Goal: Ask a question

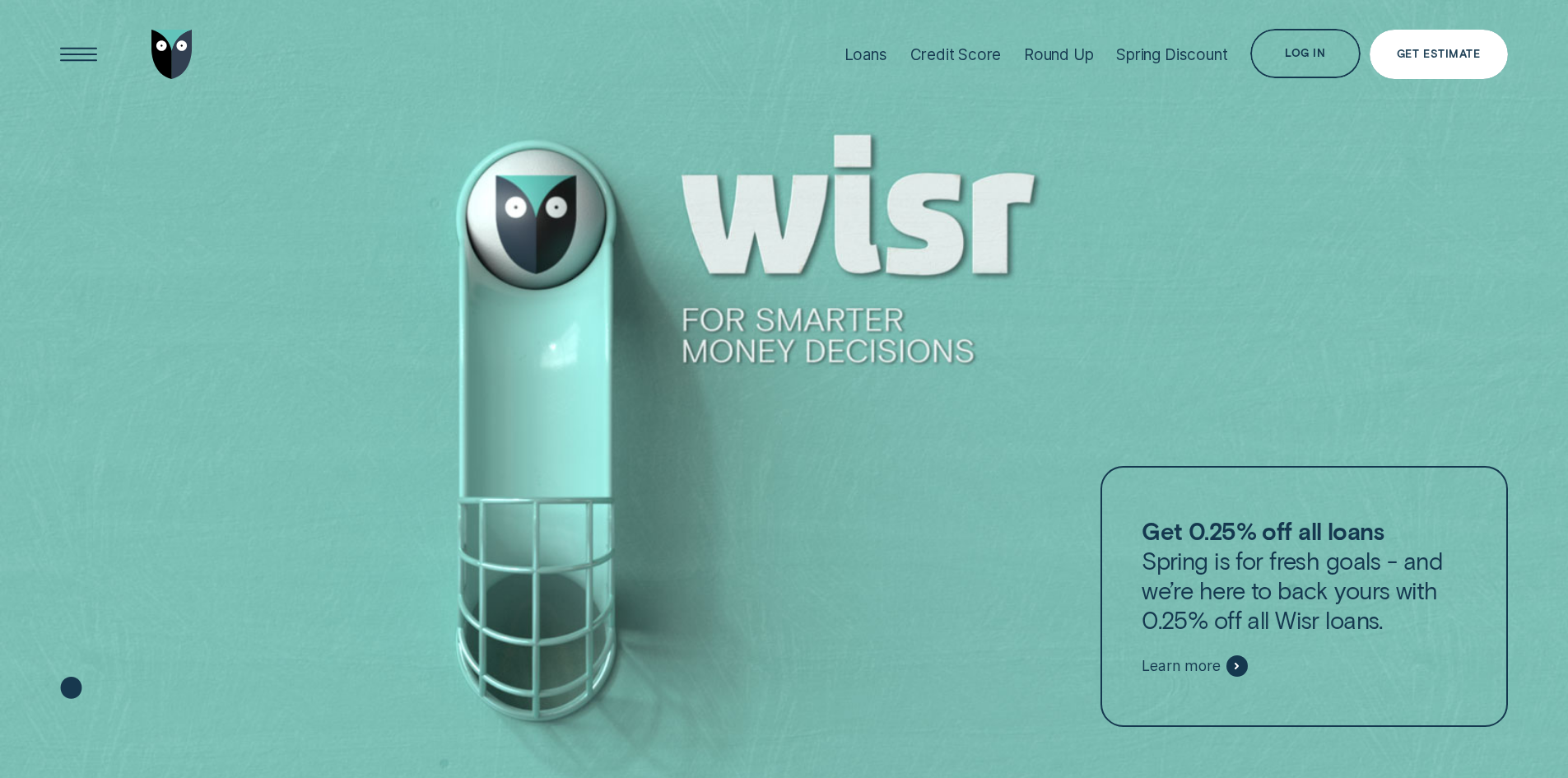
click at [1322, 70] on div "Log in" at bounding box center [1306, 53] width 110 height 49
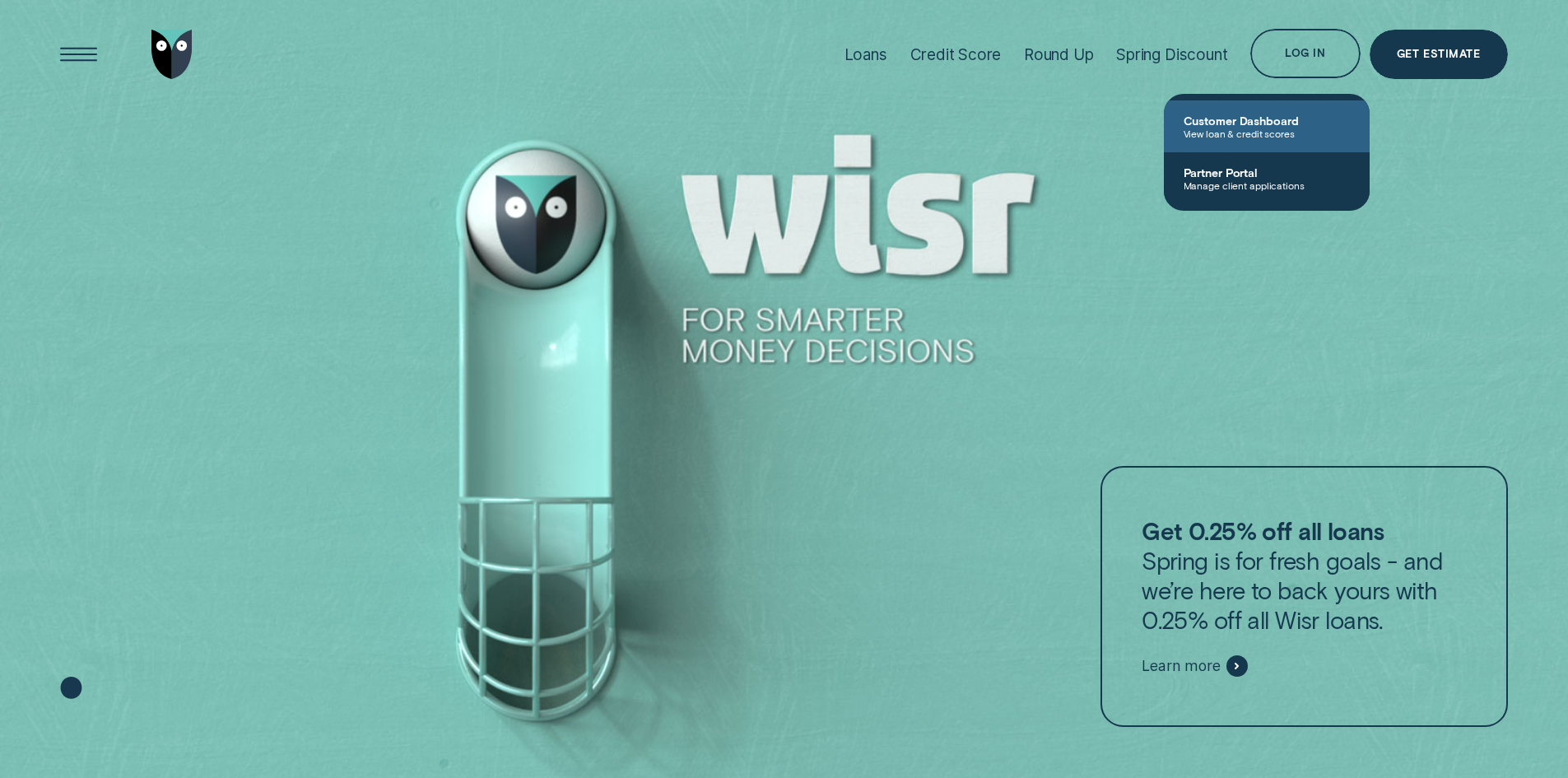
click at [1235, 123] on span "Customer Dashboard" at bounding box center [1266, 120] width 166 height 14
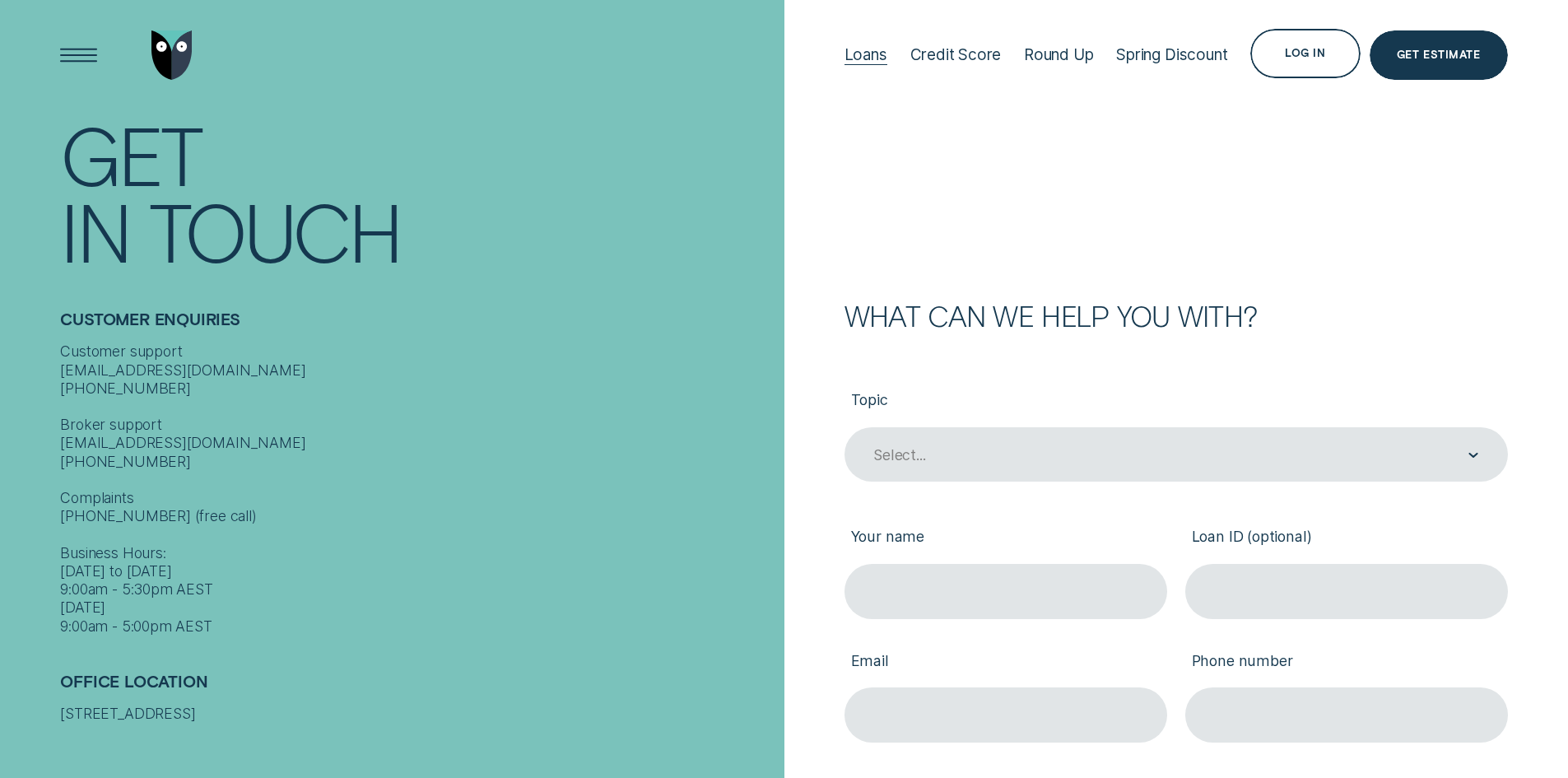
click at [851, 56] on div "Loans" at bounding box center [866, 54] width 43 height 19
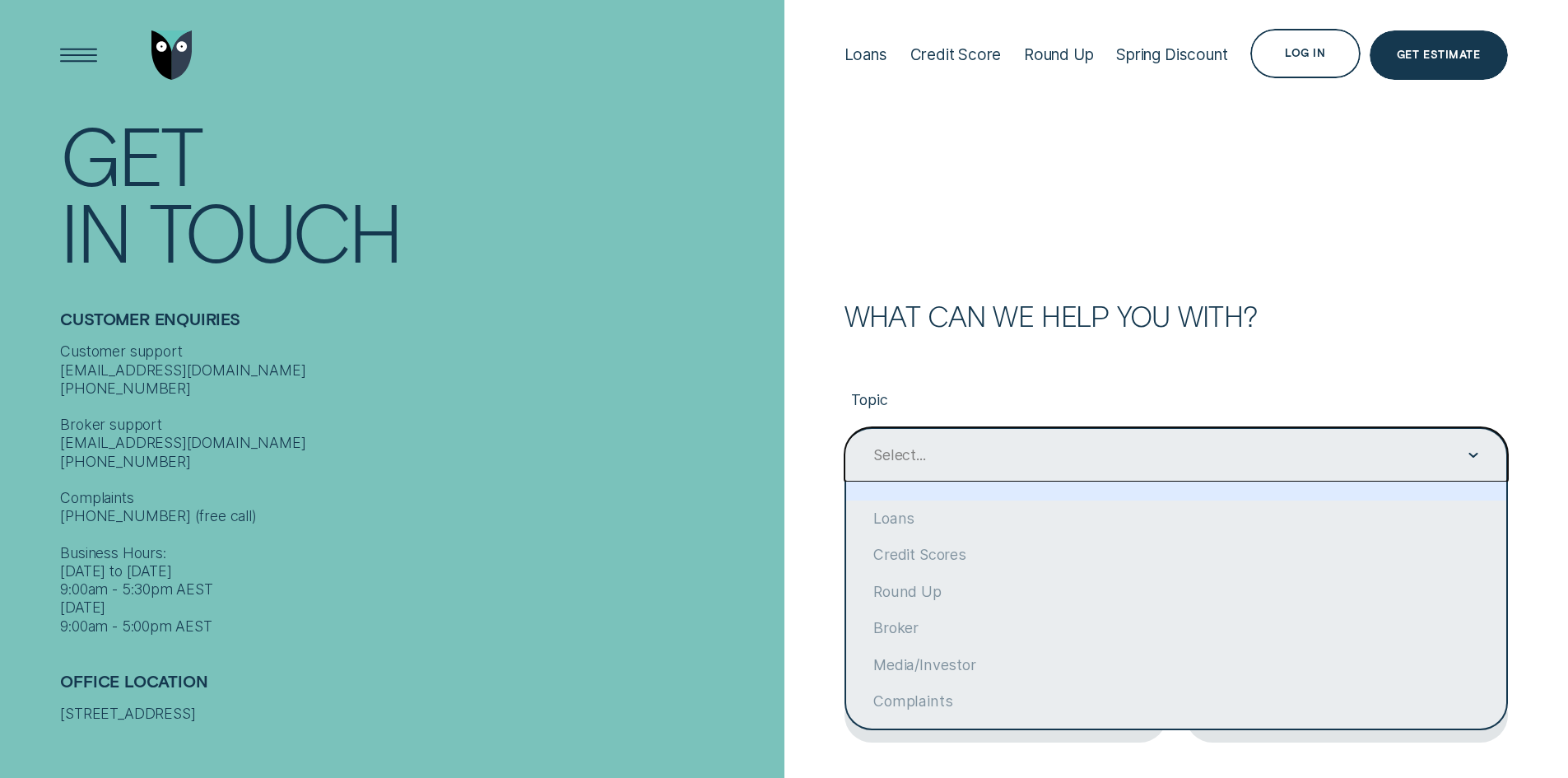
click at [1456, 472] on div "Select..." at bounding box center [1176, 454] width 663 height 55
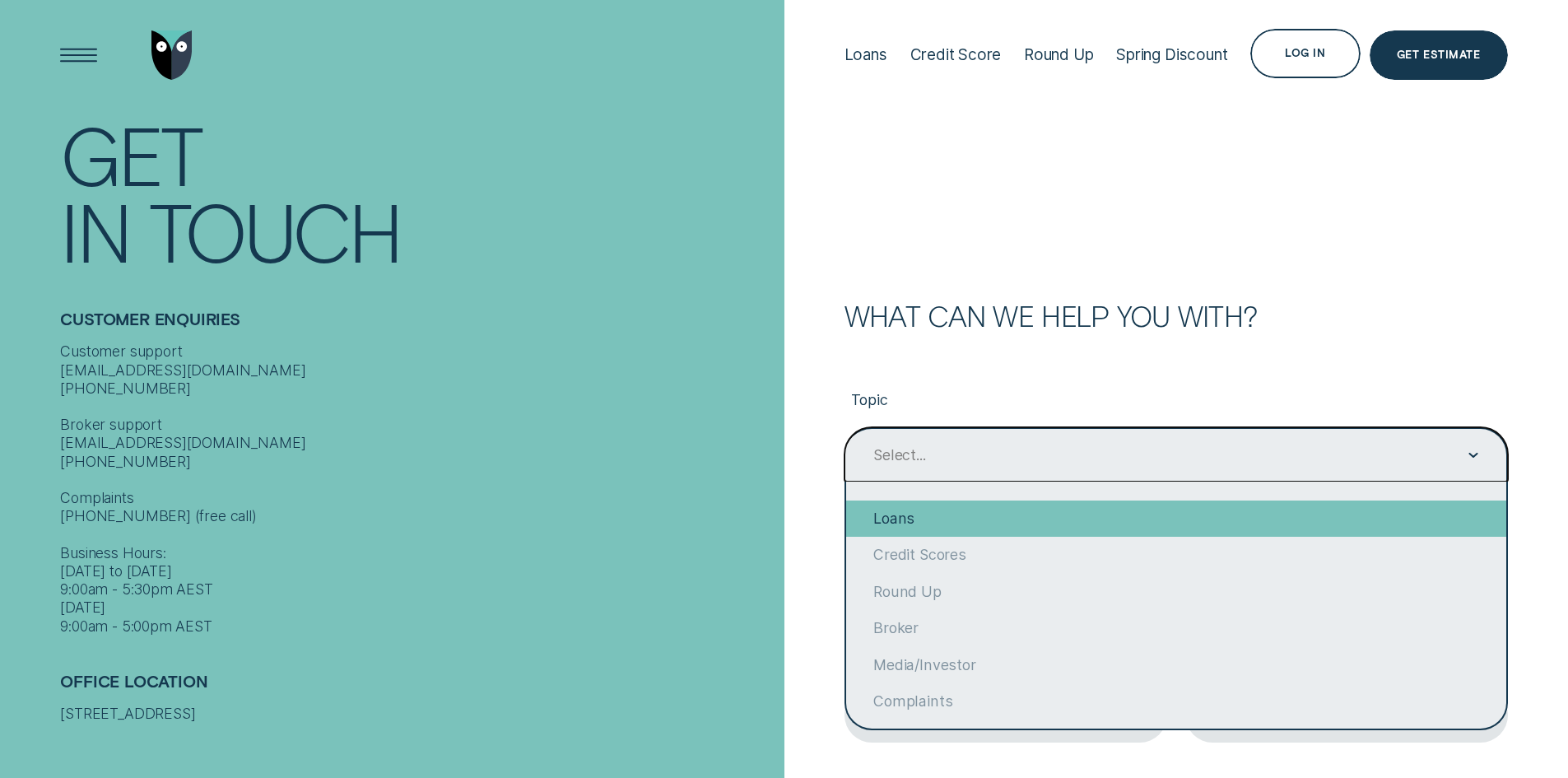
click at [1129, 504] on div "Loans" at bounding box center [1176, 518] width 660 height 36
type input "Loans"
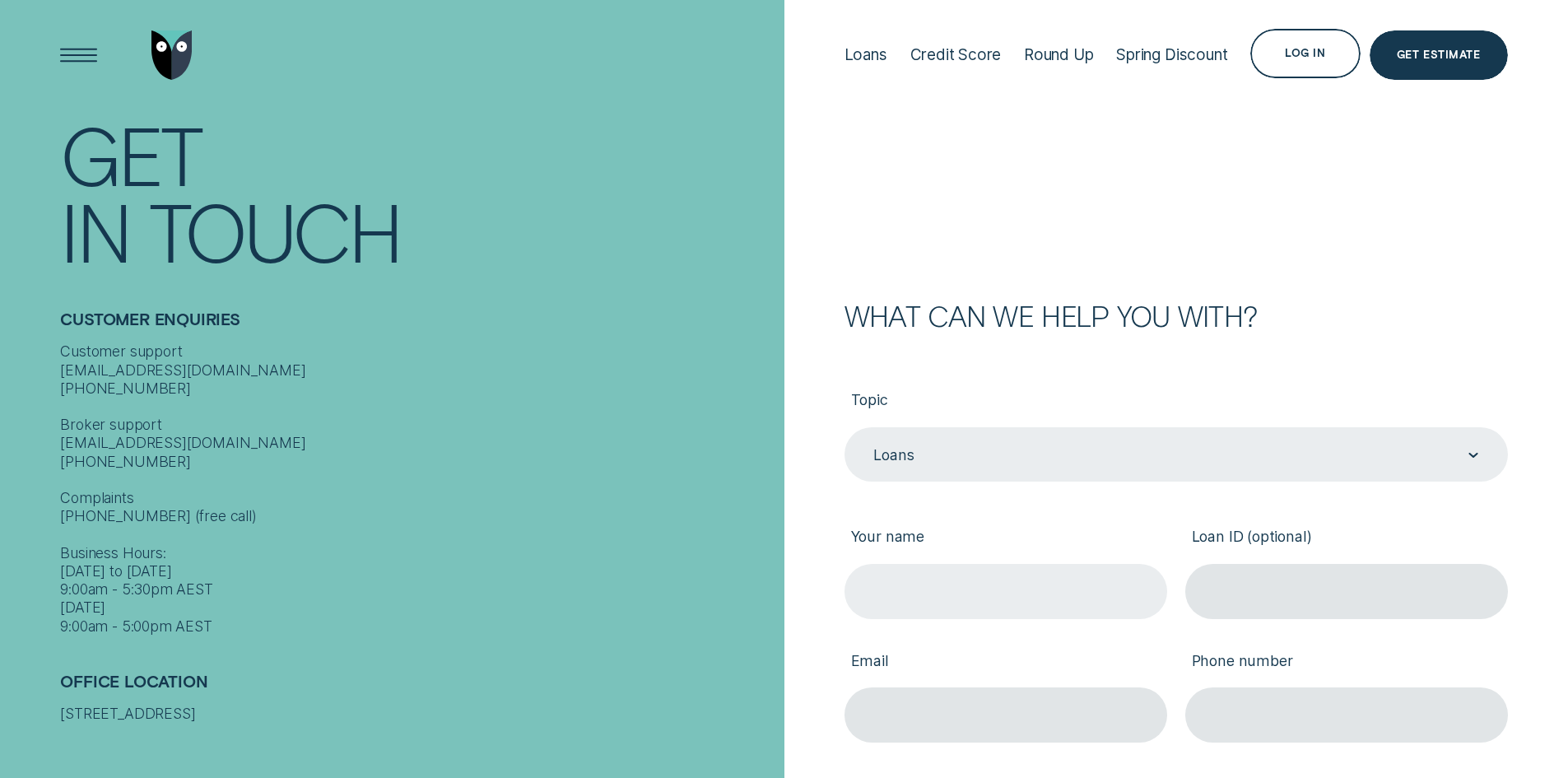
click at [1063, 587] on input "Your name" at bounding box center [1005, 591] width 323 height 55
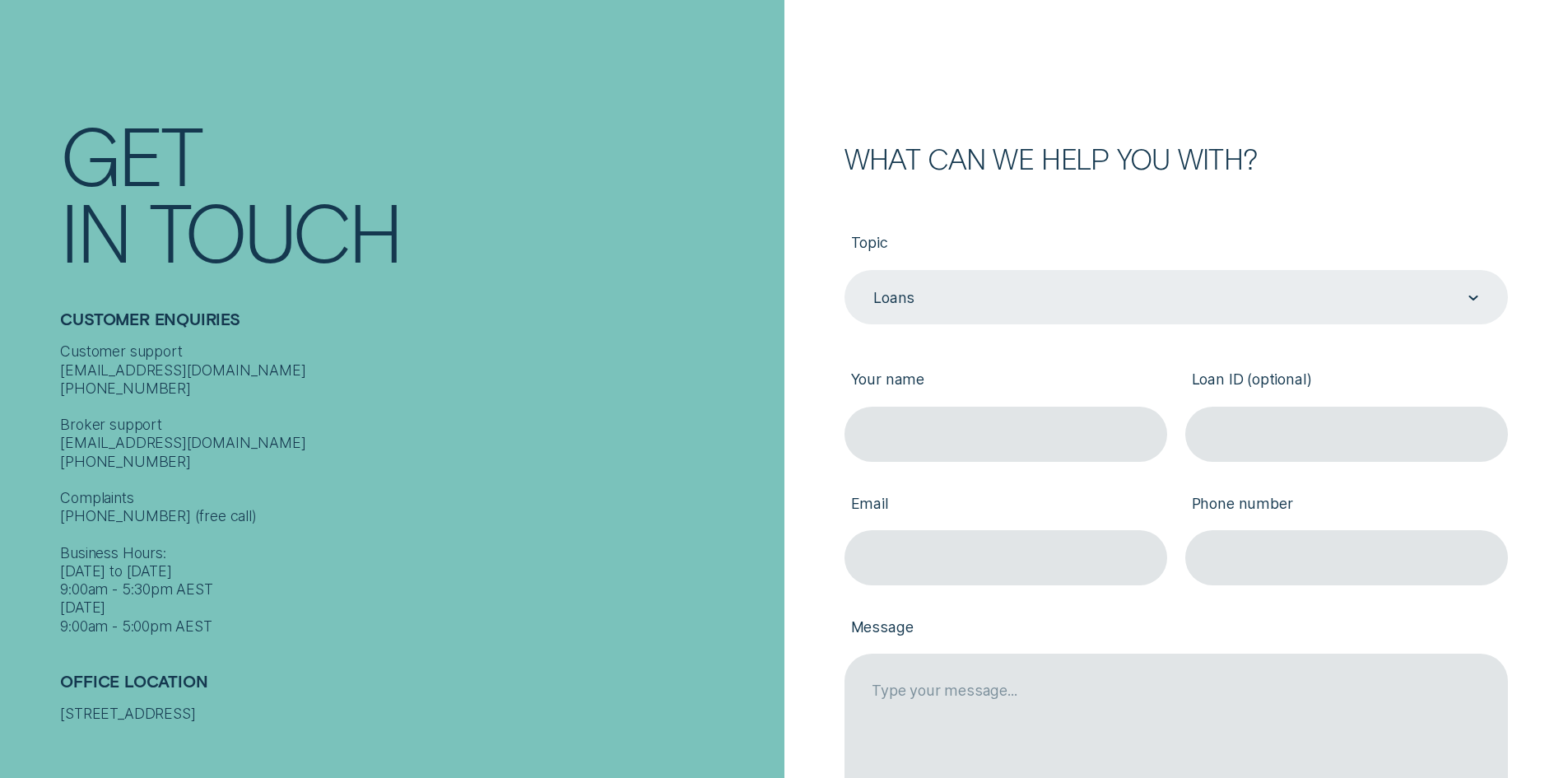
scroll to position [164, 0]
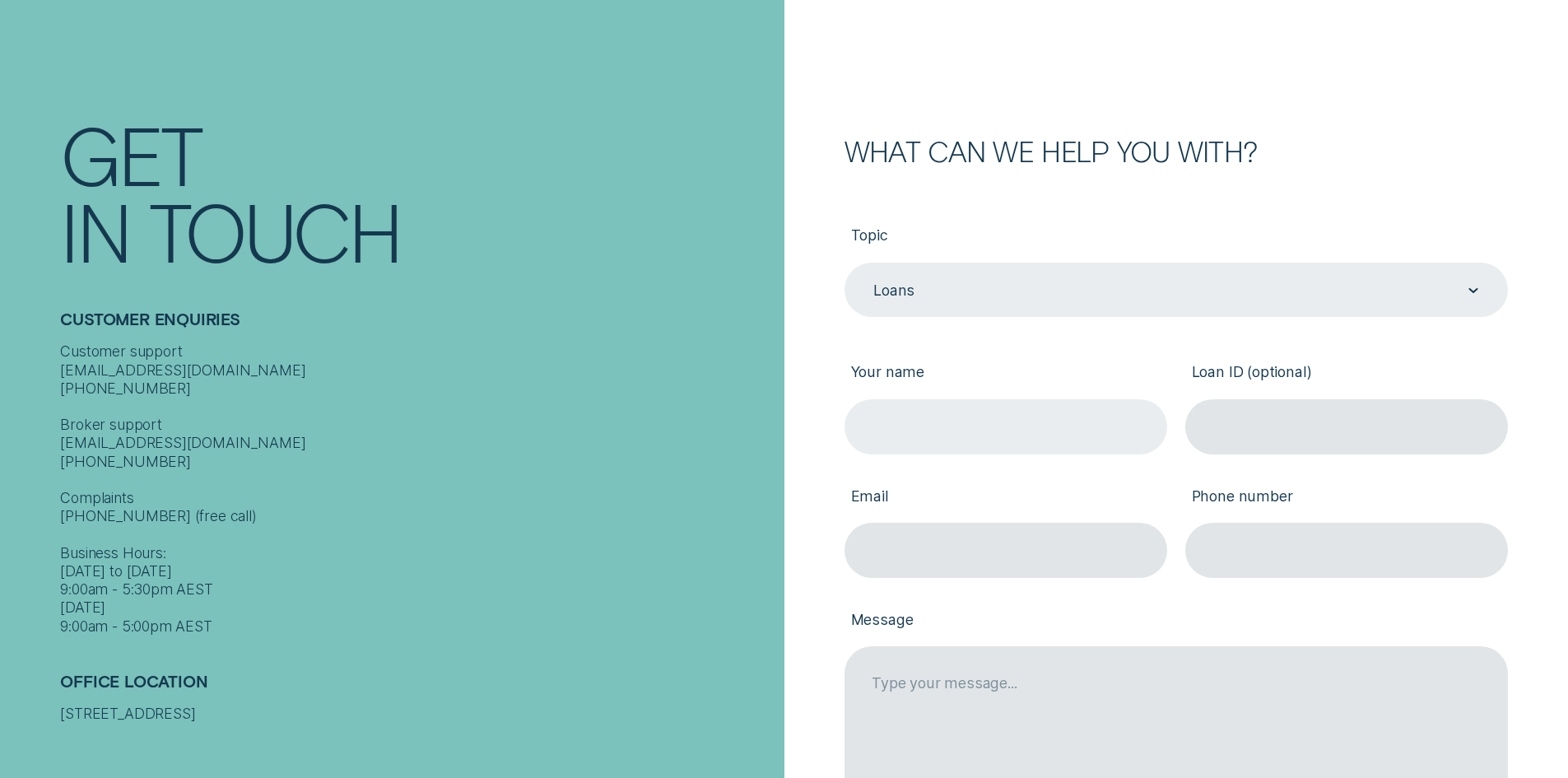
click at [1032, 419] on input "Your name" at bounding box center [1005, 426] width 323 height 55
type input "A"
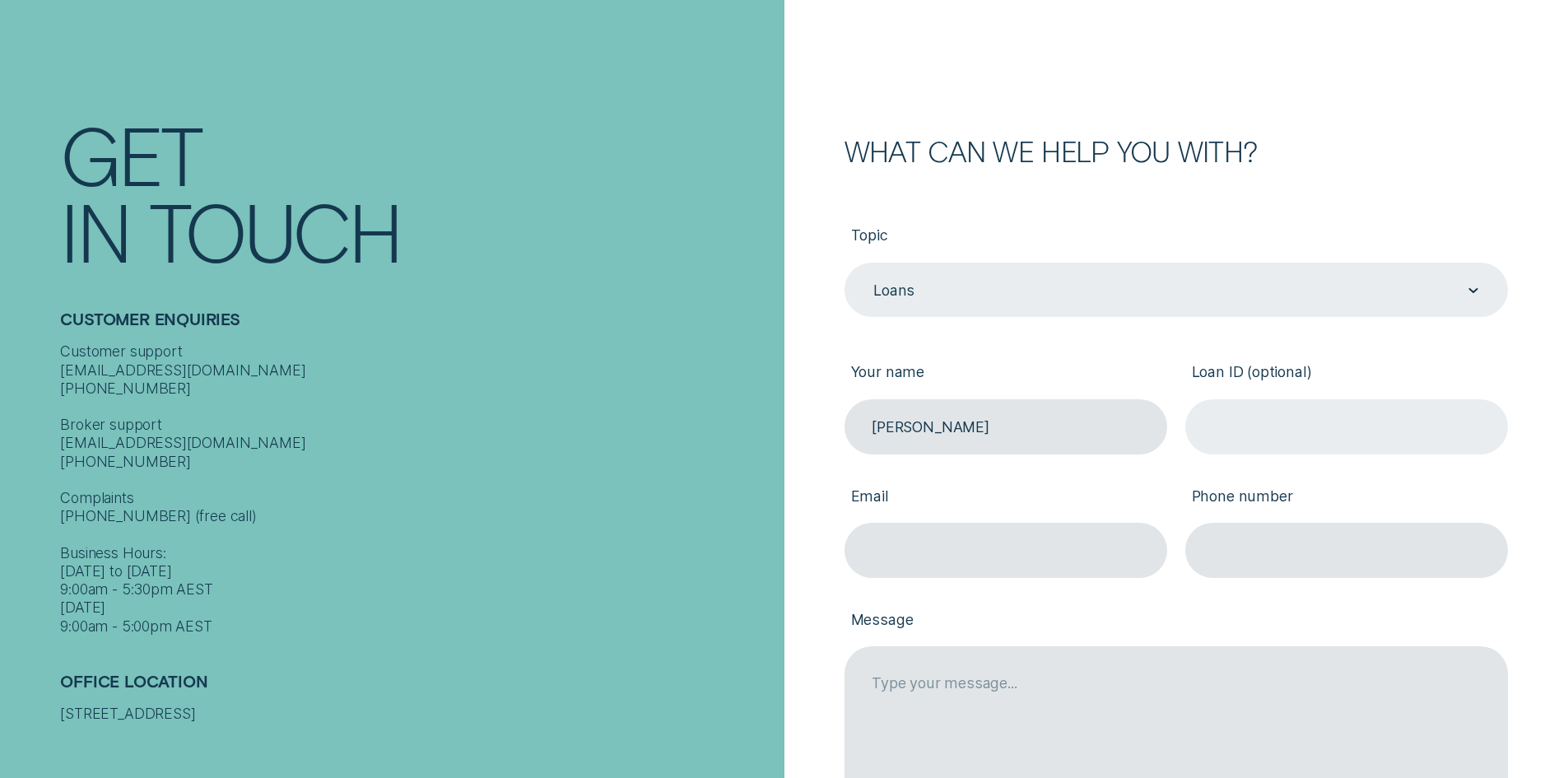
type input "Sharon Steadman"
click at [1329, 427] on input "Loan ID (optional)" at bounding box center [1346, 426] width 323 height 55
